Goal: Navigation & Orientation: Find specific page/section

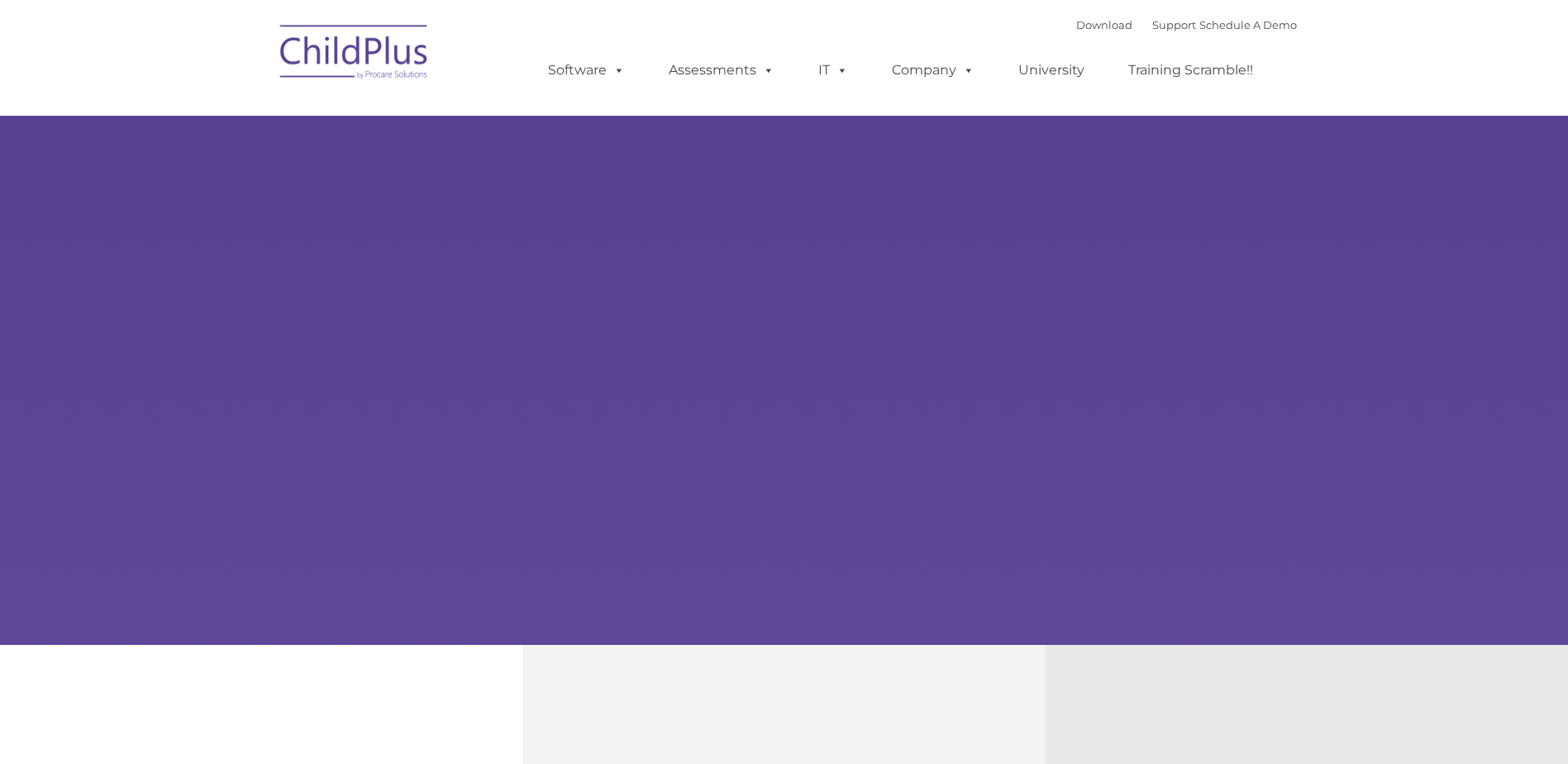
select select "MEDIUM"
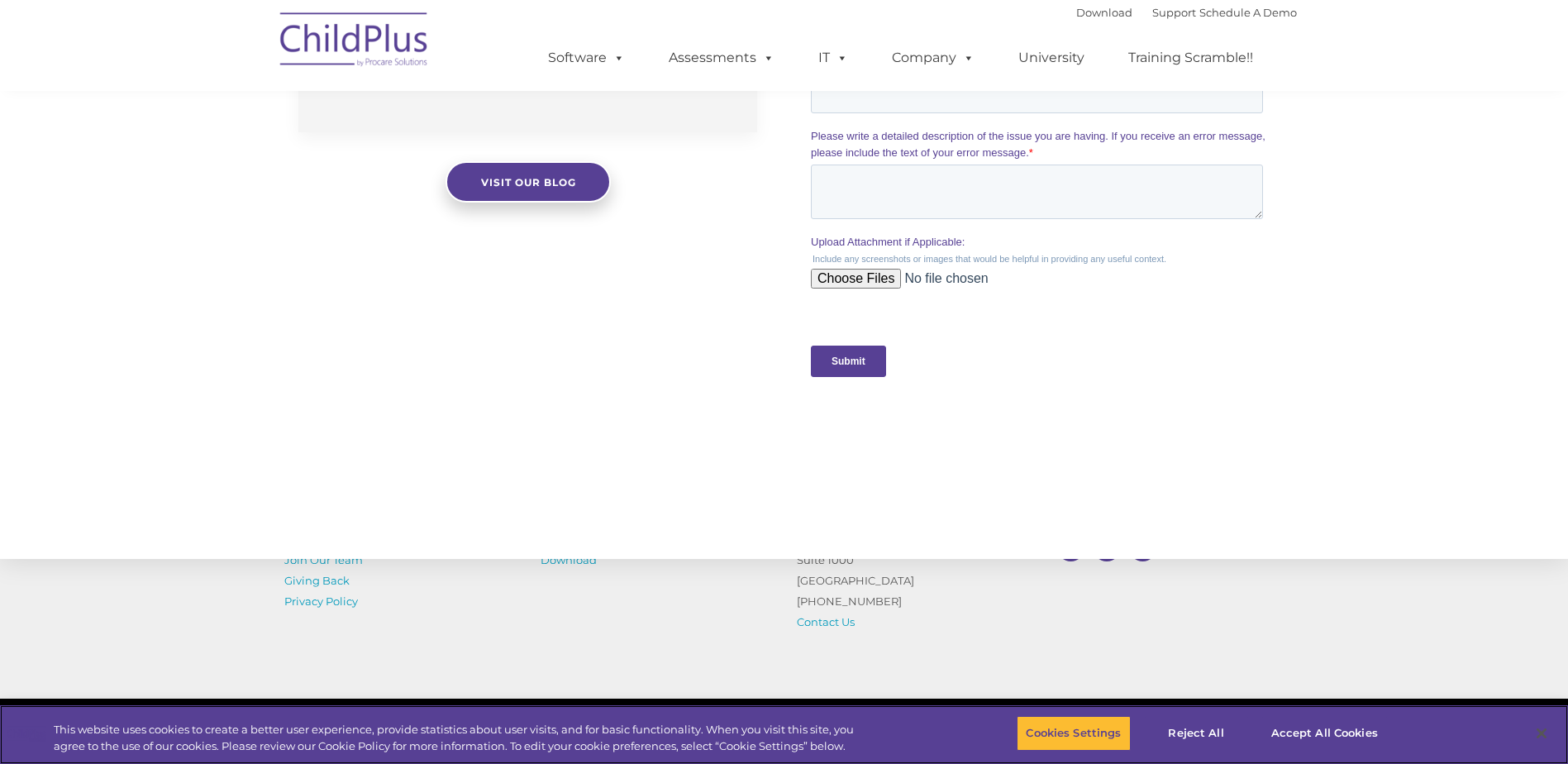
scroll to position [1469, 0]
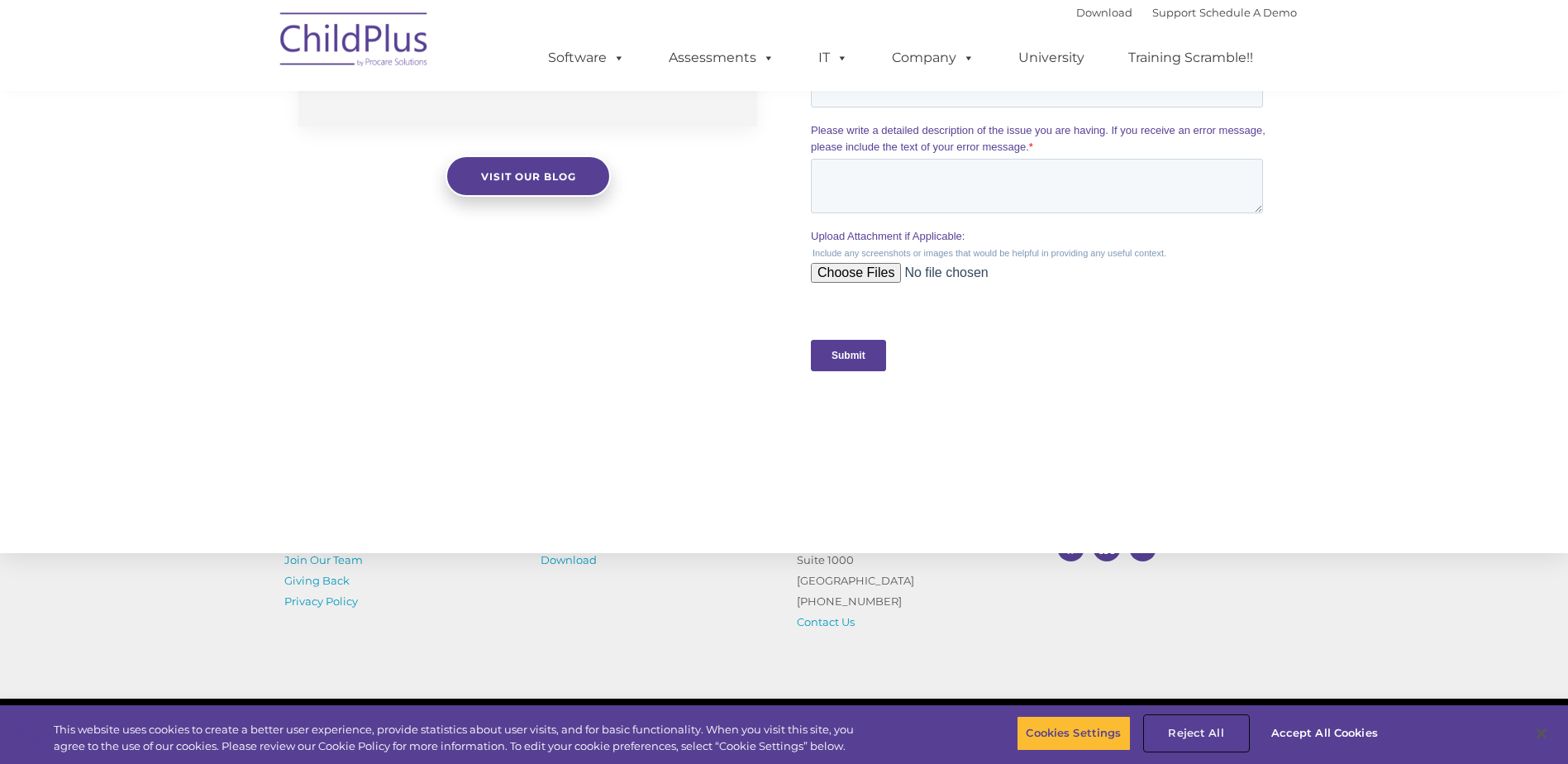
click at [1193, 734] on button "Reject All" at bounding box center [1197, 733] width 104 height 35
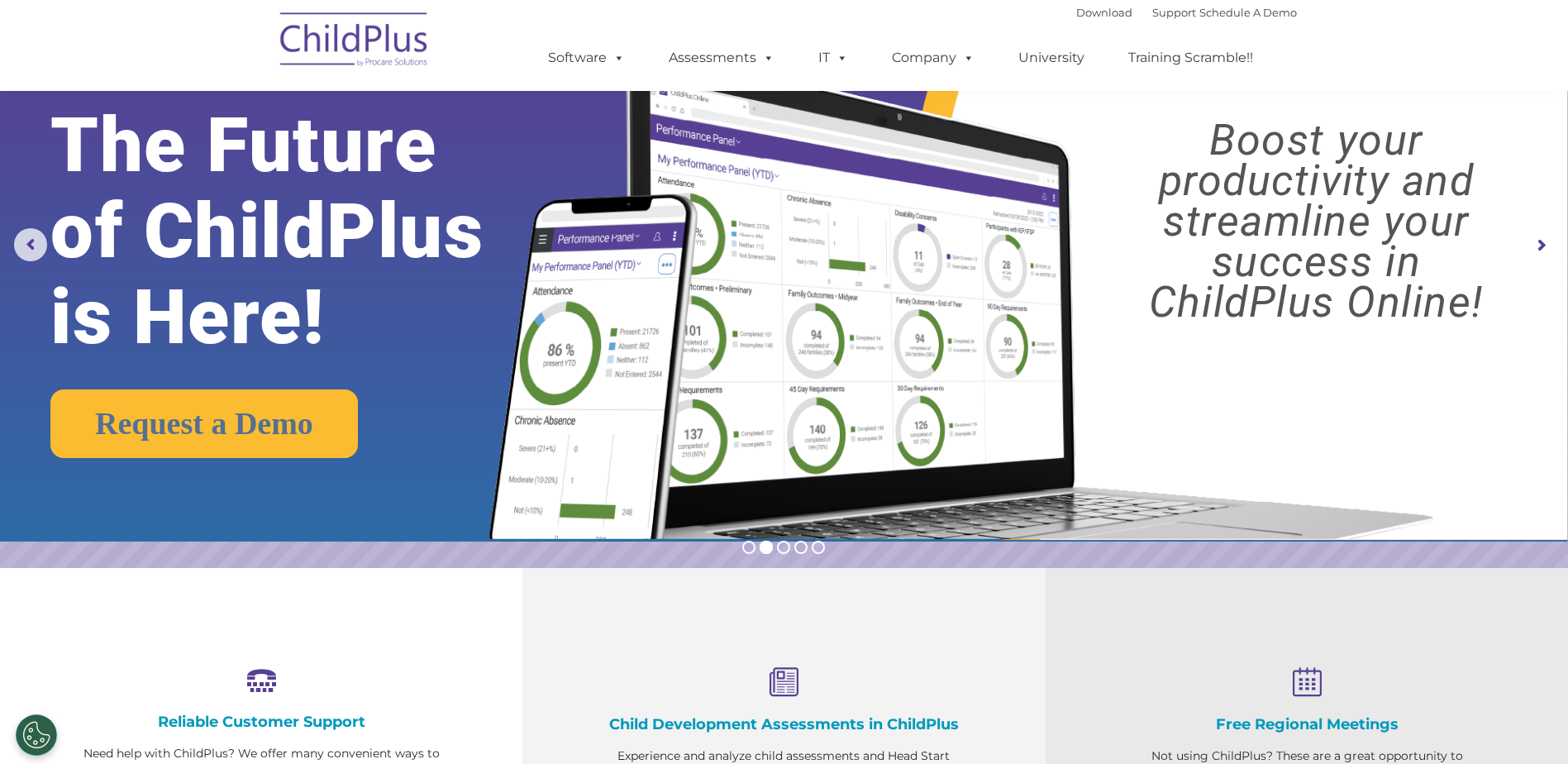
scroll to position [0, 0]
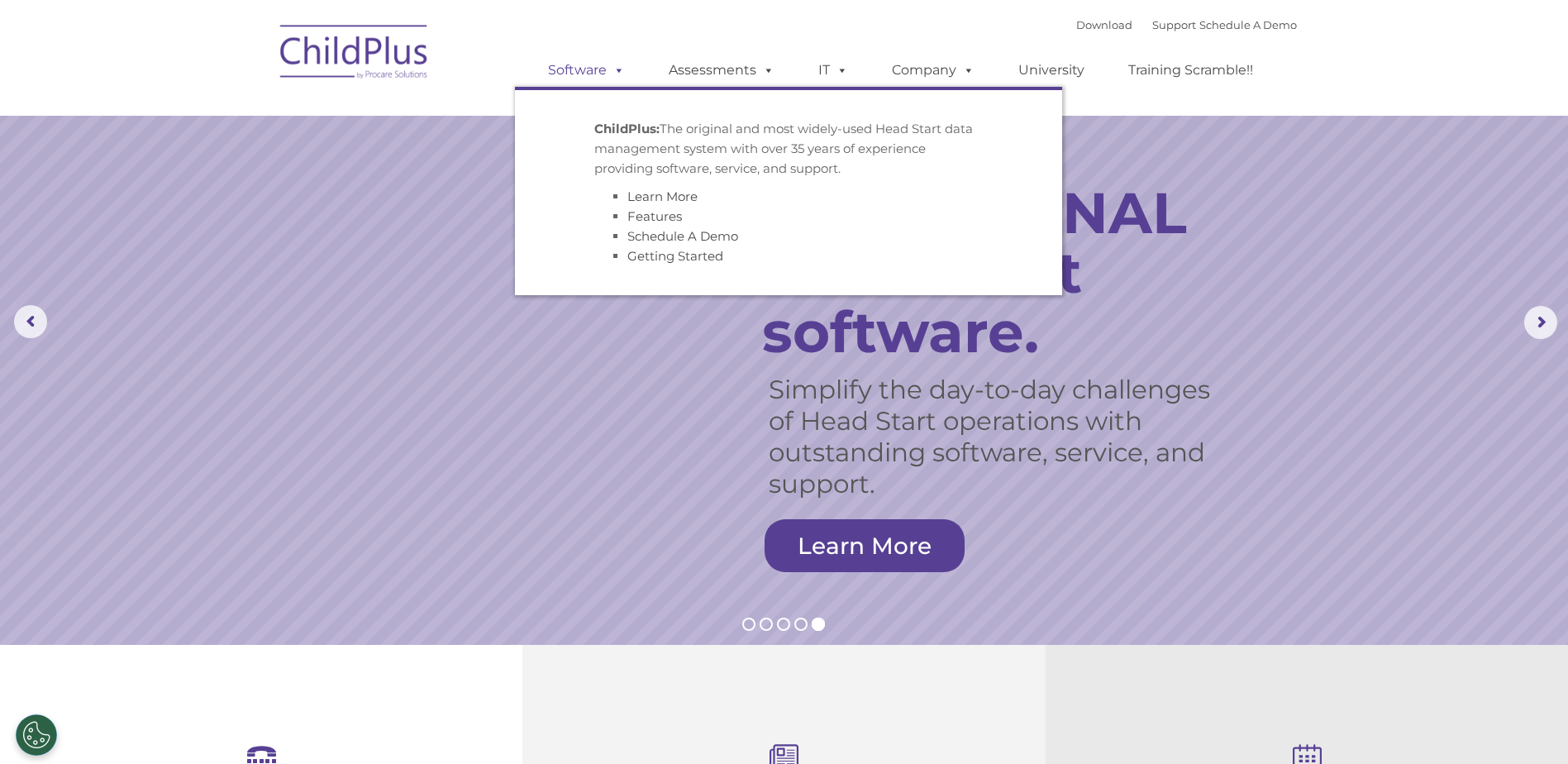
click at [580, 73] on link "Software" at bounding box center [586, 70] width 110 height 33
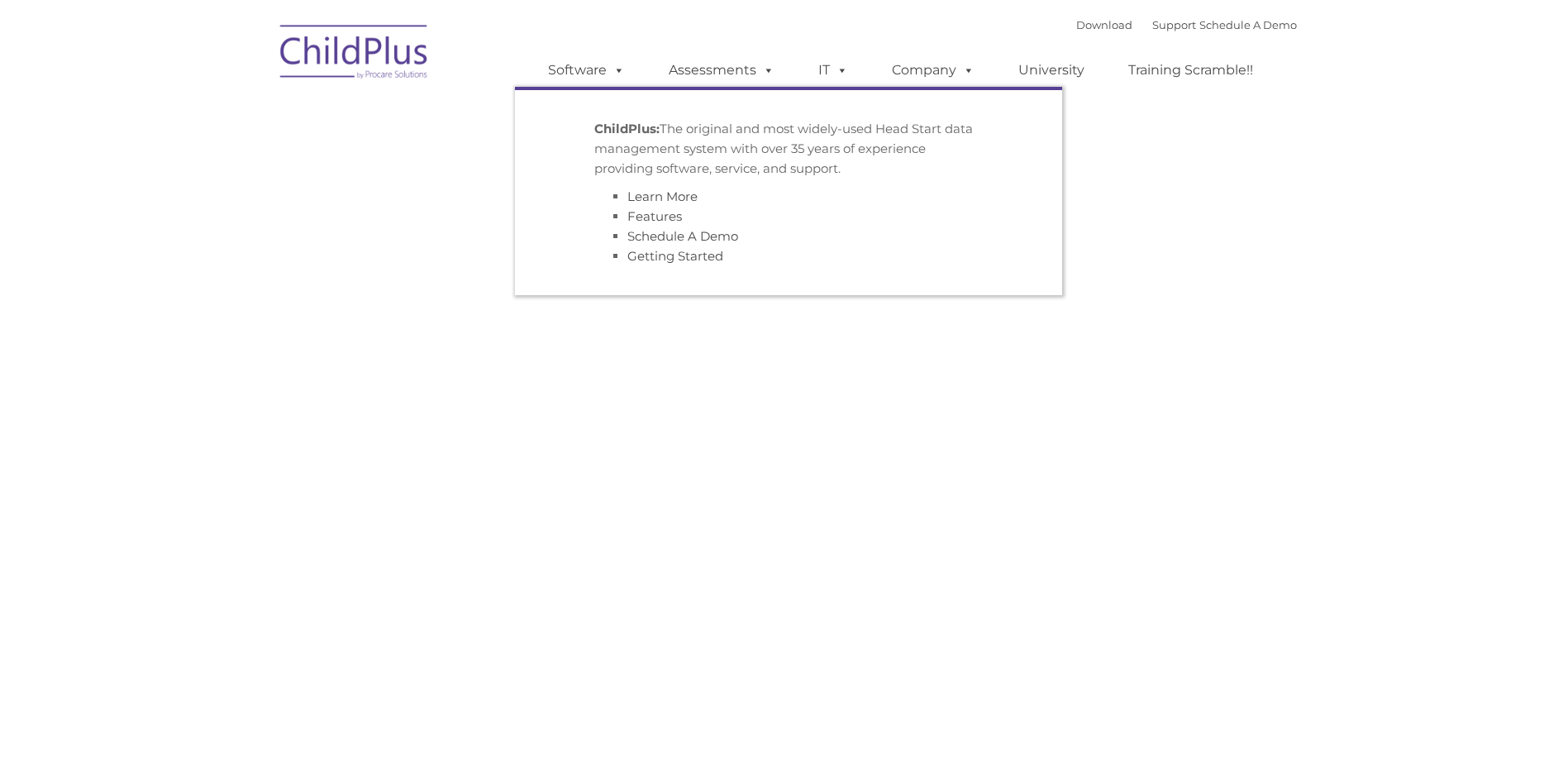
type input ""
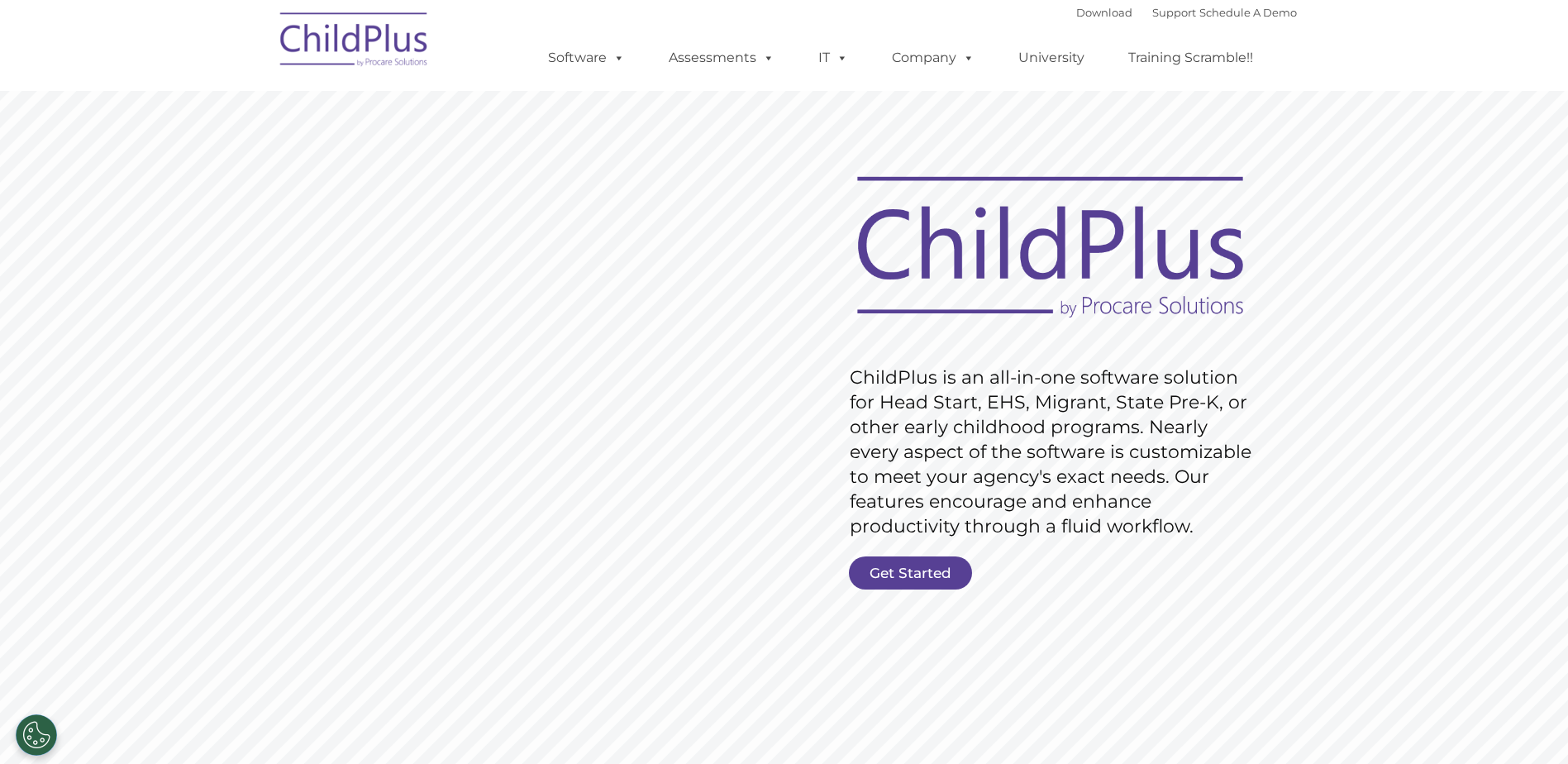
click at [1088, 19] on div "Download Support | Schedule A Demo " at bounding box center [1186, 13] width 221 height 25
click at [1083, 15] on link "Download" at bounding box center [1104, 12] width 56 height 13
click at [947, 571] on link "Get Started" at bounding box center [911, 573] width 123 height 33
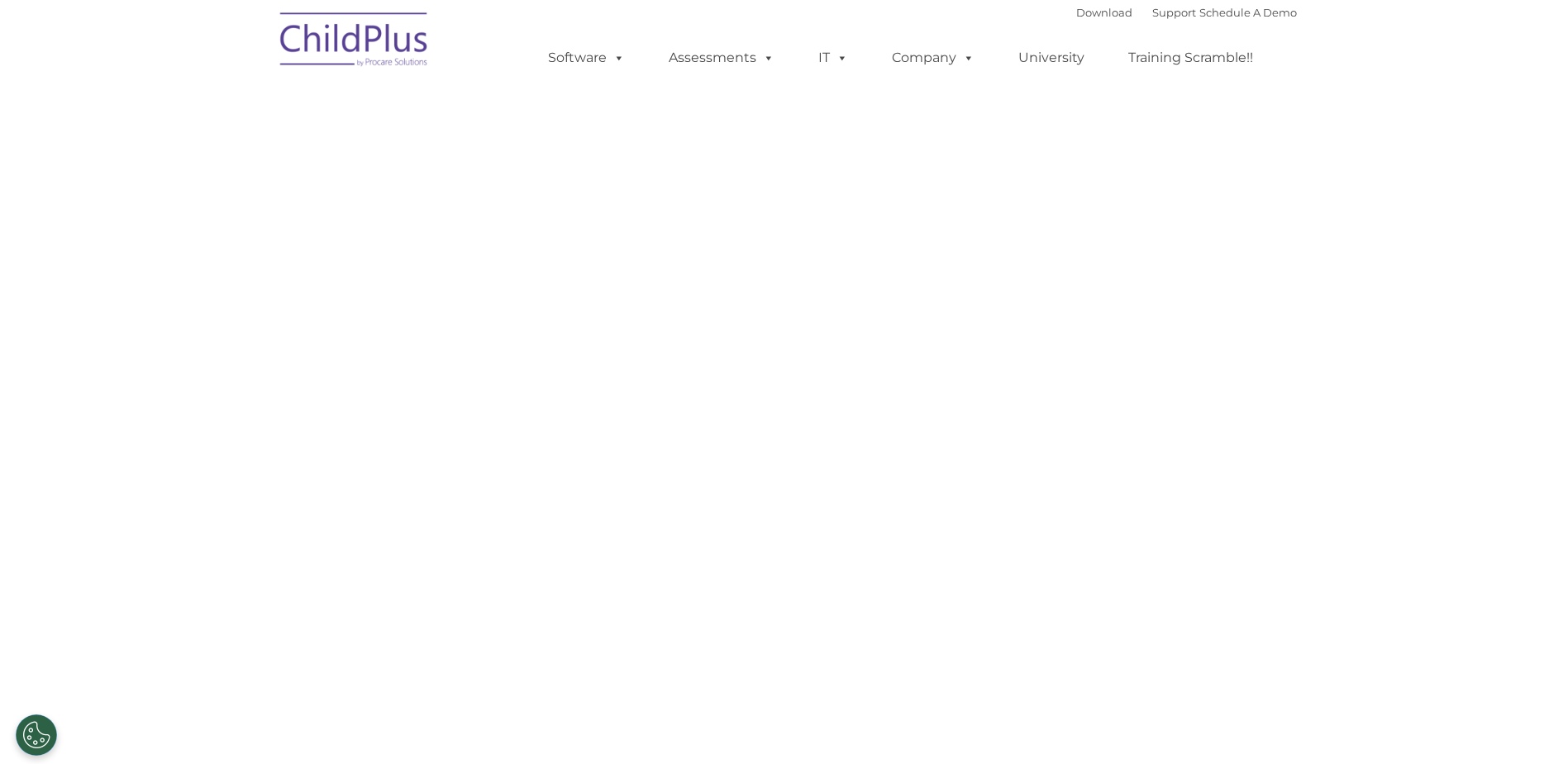
select select "MEDIUM"
